Goal: Task Accomplishment & Management: Manage account settings

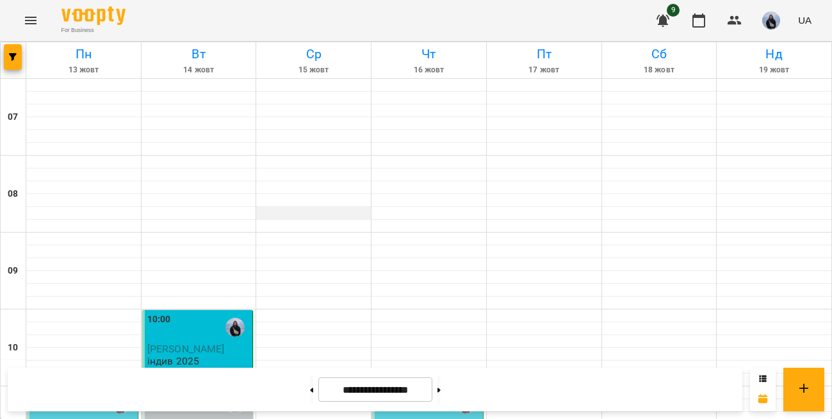
scroll to position [424, 0]
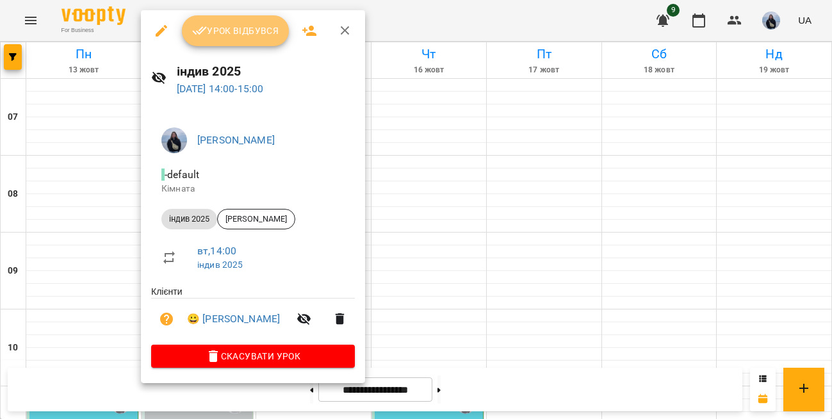
click at [244, 30] on span "Урок відбувся" at bounding box center [235, 30] width 87 height 15
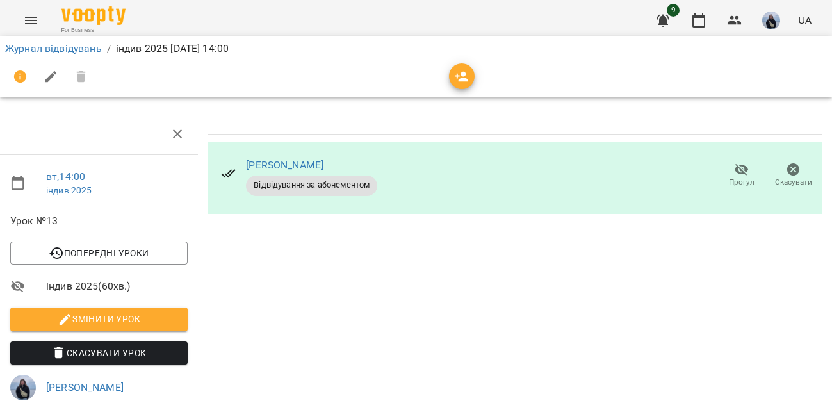
scroll to position [0, 4]
click at [697, 21] on icon "button" at bounding box center [698, 20] width 15 height 15
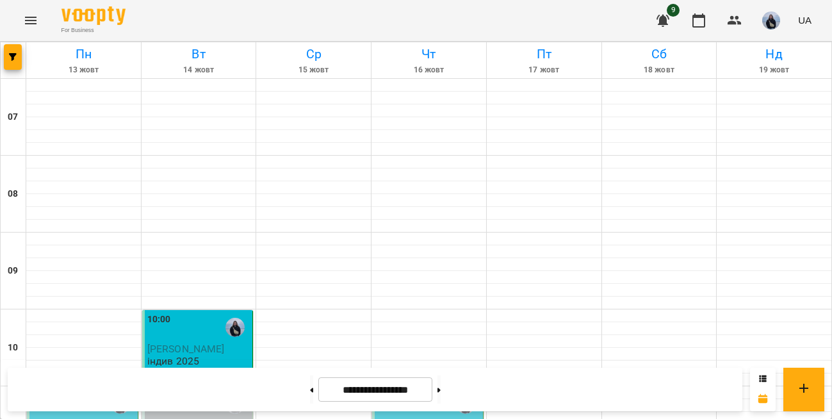
scroll to position [161, 0]
